Goal: Task Accomplishment & Management: Manage account settings

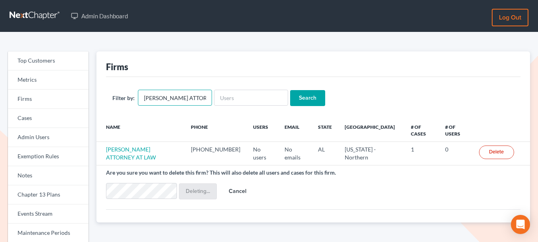
click at [171, 94] on input "FRED W. TEAGUE ATTORNEY AT LAW" at bounding box center [175, 98] width 74 height 16
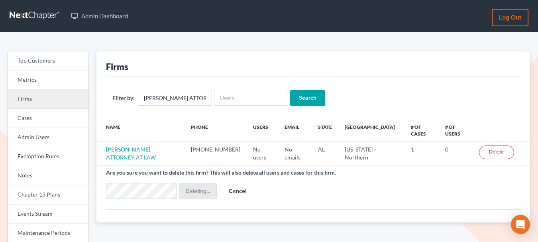
click at [36, 104] on link "Firms" at bounding box center [48, 99] width 81 height 19
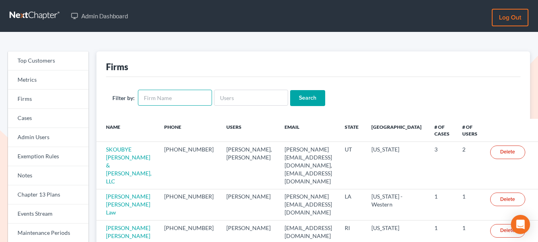
click at [170, 99] on input "text" at bounding box center [175, 98] width 74 height 16
type input "[PERSON_NAME]"
click at [290, 90] on input "Search" at bounding box center [307, 98] width 35 height 16
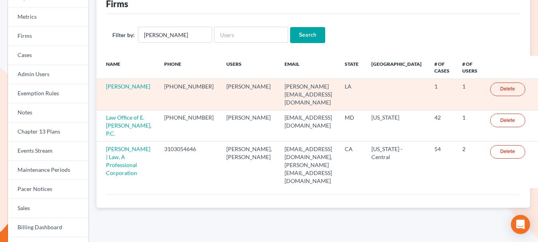
scroll to position [65, 0]
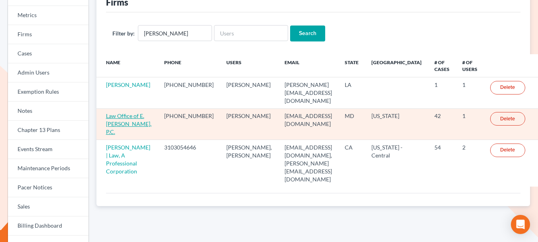
click at [120, 116] on link "Law Office of E. Christopher Amos, P.C." at bounding box center [128, 123] width 45 height 23
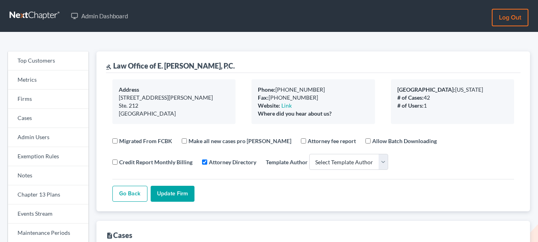
select select
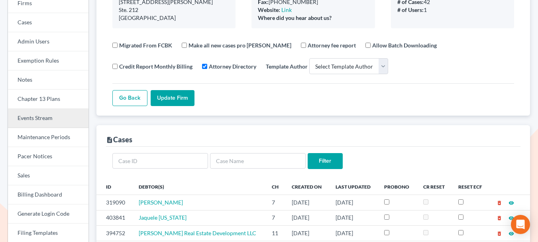
scroll to position [100, 0]
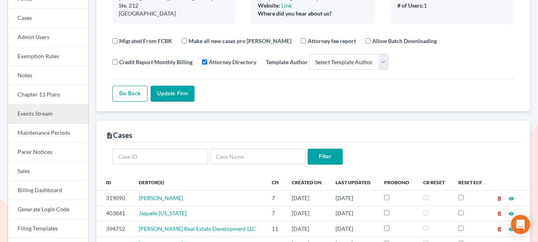
click at [48, 122] on link "Events Stream" at bounding box center [48, 113] width 81 height 19
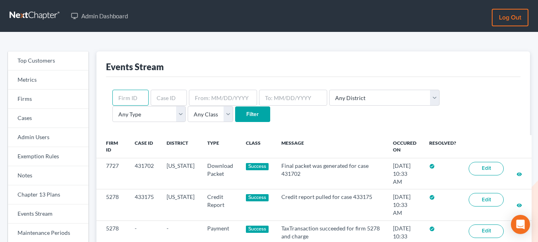
click at [140, 98] on input "text" at bounding box center [130, 98] width 36 height 16
paste input "288"
type input "288"
click at [235, 118] on input "Filter" at bounding box center [252, 114] width 35 height 16
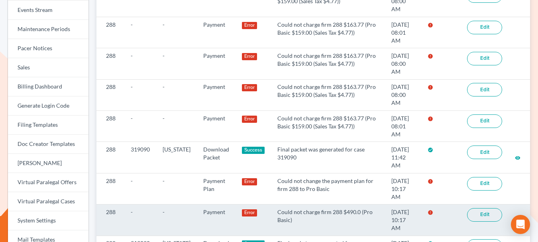
scroll to position [203, 0]
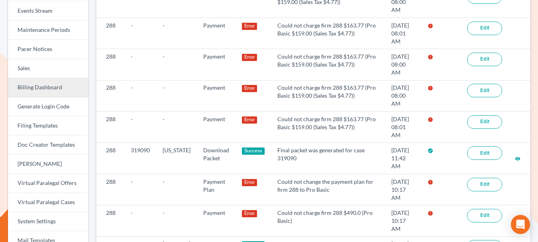
click at [56, 89] on link "Billing Dashboard" at bounding box center [48, 87] width 81 height 19
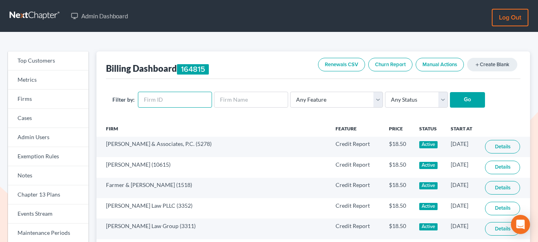
click at [167, 102] on input "text" at bounding box center [175, 100] width 74 height 16
paste input "288"
type input "288"
click at [456, 98] on input "Go" at bounding box center [467, 100] width 35 height 16
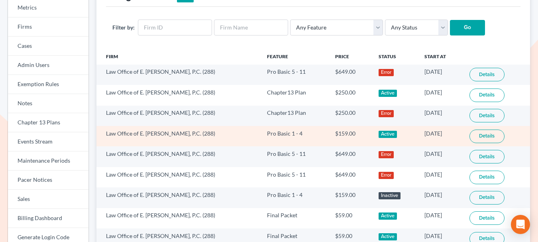
scroll to position [74, 0]
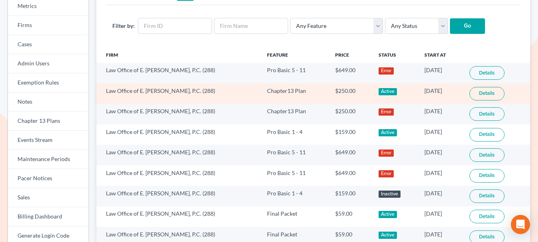
click at [481, 93] on link "Details" at bounding box center [487, 94] width 35 height 14
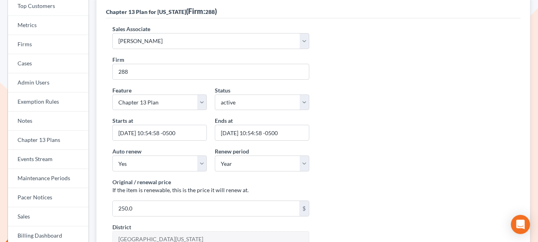
scroll to position [71, 0]
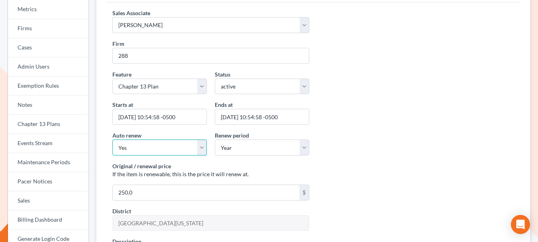
click at [185, 146] on select "Yes No" at bounding box center [159, 148] width 94 height 16
select select "false"
click at [112, 140] on select "Yes No" at bounding box center [159, 148] width 94 height 16
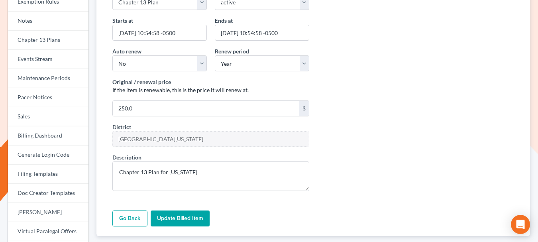
click at [180, 226] on input "Update Billed item" at bounding box center [180, 218] width 59 height 16
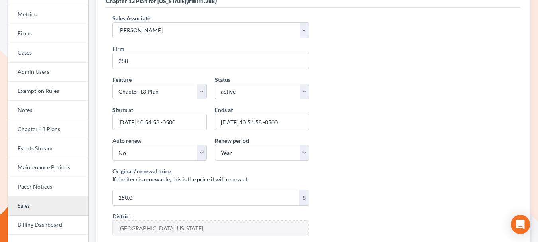
scroll to position [134, 0]
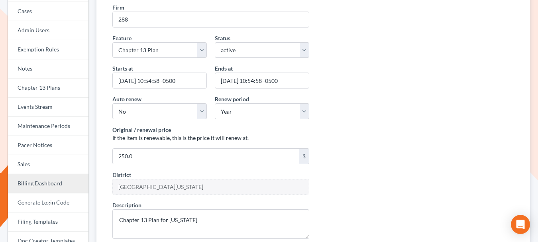
click at [51, 187] on link "Billing Dashboard" at bounding box center [48, 183] width 81 height 19
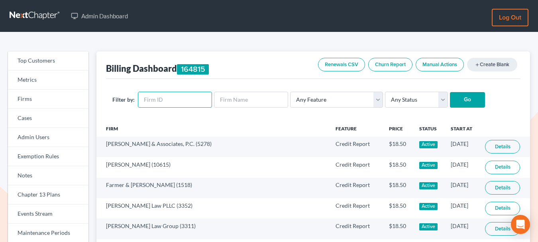
click at [167, 98] on input "text" at bounding box center [175, 100] width 74 height 16
paste input "288"
type input "288"
click at [456, 98] on input "Go" at bounding box center [467, 100] width 35 height 16
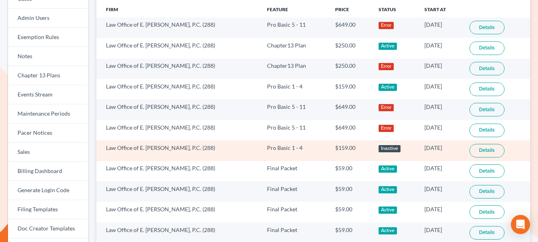
scroll to position [117, 0]
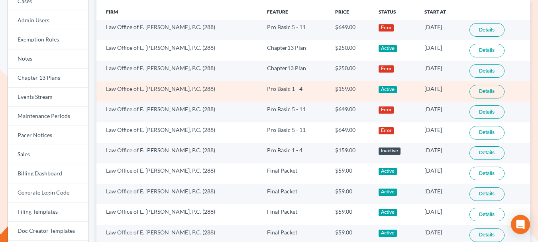
click at [479, 91] on link "Details" at bounding box center [487, 92] width 35 height 14
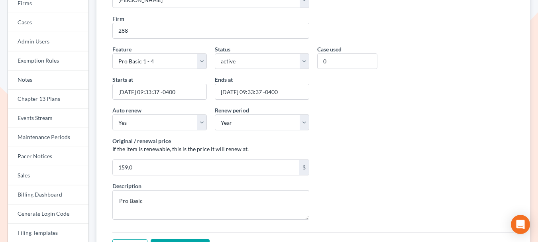
scroll to position [73, 0]
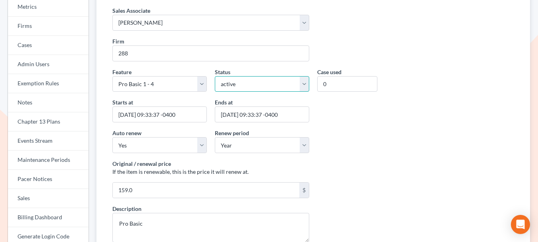
click at [273, 85] on select "active inactive pending expired error pending_charges" at bounding box center [262, 84] width 94 height 16
select select "expired"
click at [215, 76] on select "active inactive pending expired error pending_charges" at bounding box center [262, 84] width 94 height 16
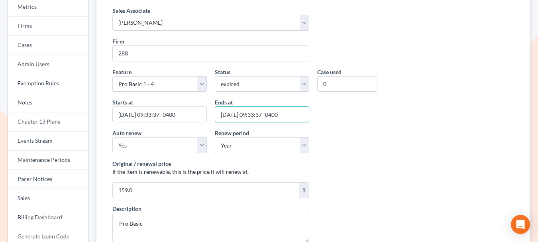
click at [234, 119] on input "2026-08-14 09:33:37 -0400" at bounding box center [262, 114] width 94 height 16
type input "[DATE]"
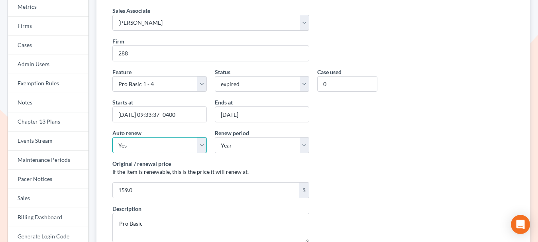
click at [183, 145] on select "Yes No" at bounding box center [159, 145] width 94 height 16
select select "false"
click at [112, 137] on select "Yes No" at bounding box center [159, 145] width 94 height 16
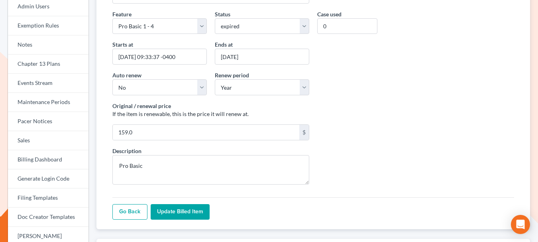
click at [188, 215] on input "Update Billed item" at bounding box center [180, 212] width 59 height 16
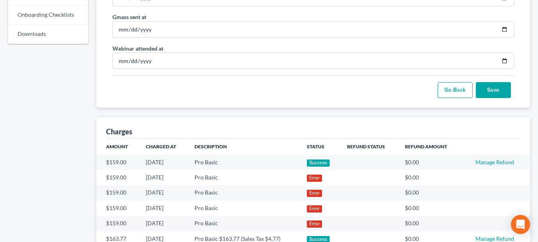
scroll to position [542, 0]
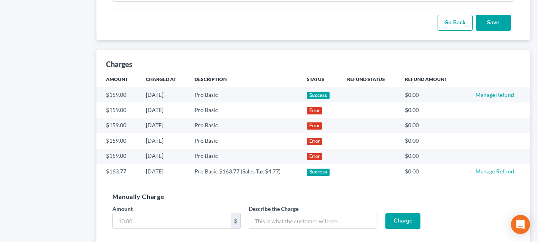
click at [488, 169] on link "Manage Refund" at bounding box center [495, 171] width 39 height 7
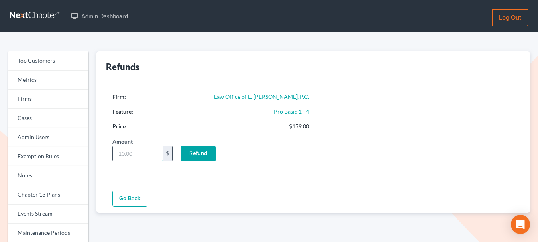
click at [150, 154] on input "Amount" at bounding box center [138, 153] width 50 height 15
type input "159"
click at [200, 153] on input "Refund" at bounding box center [198, 154] width 35 height 16
